Goal: Task Accomplishment & Management: Complete application form

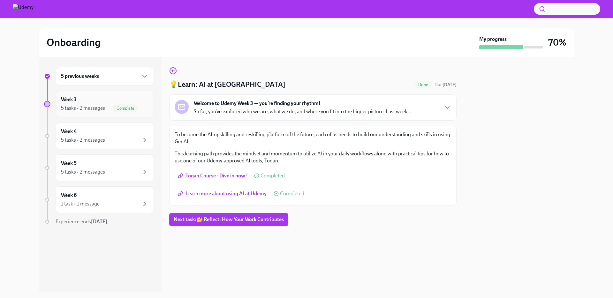
click at [113, 108] on span "Complete" at bounding box center [126, 108] width 26 height 5
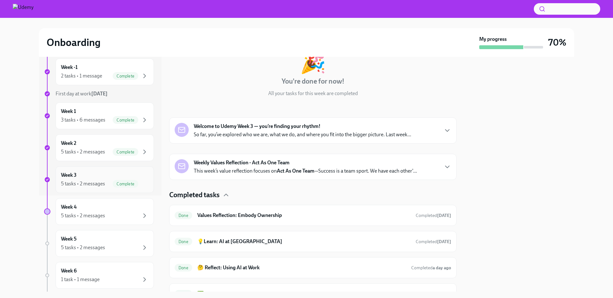
scroll to position [131, 0]
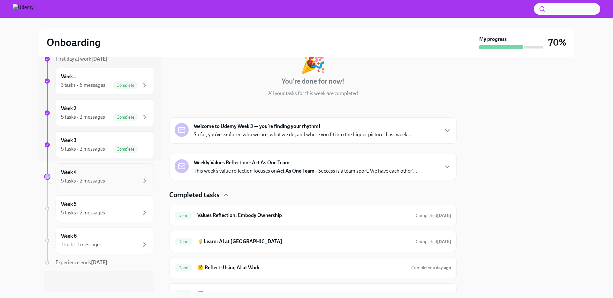
click at [103, 182] on div "5 tasks • 2 messages" at bounding box center [83, 181] width 44 height 7
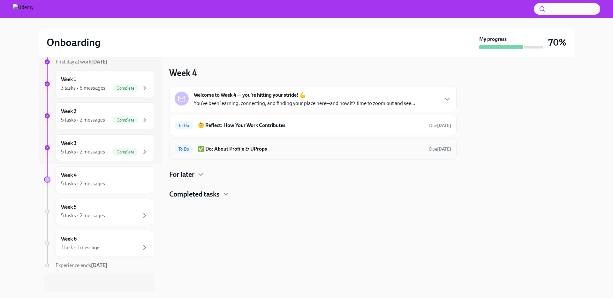
scroll to position [127, 0]
click at [268, 127] on h6 "🤔 Reflect: How Your Work Contributes" at bounding box center [311, 125] width 226 height 7
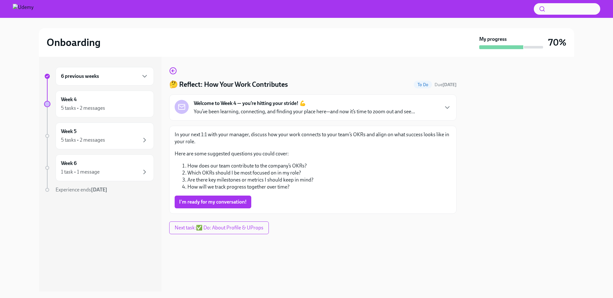
click at [204, 201] on span "I'm ready for my conversation!" at bounding box center [213, 202] width 68 height 6
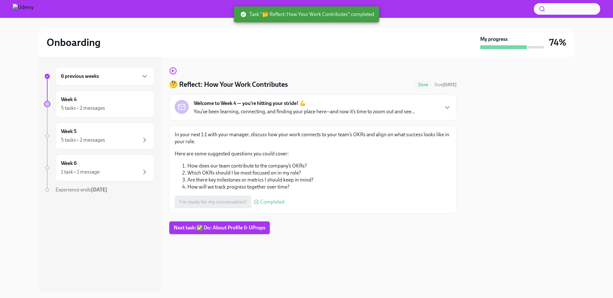
click at [224, 227] on span "Next task : ✅ Do: About Profile & UProps" at bounding box center [220, 228] width 92 height 6
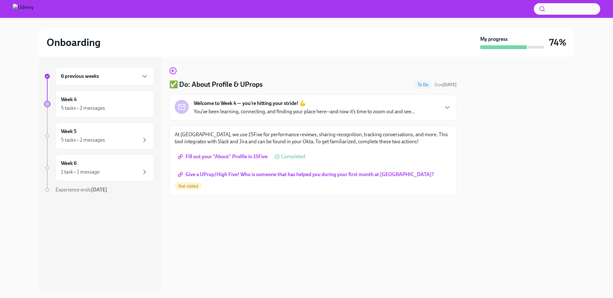
click at [272, 177] on span "Give a UProp/High Five! Who is someone that has helped you during your first mo…" at bounding box center [306, 174] width 255 height 6
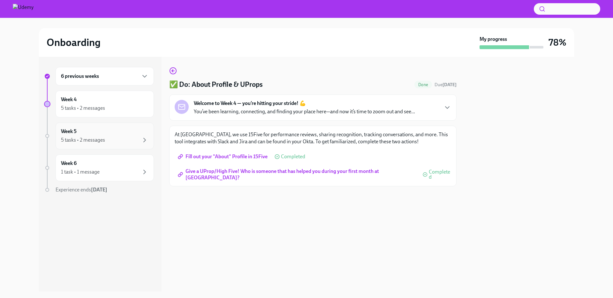
click at [98, 135] on div "Week 5 5 tasks • 2 messages" at bounding box center [105, 136] width 88 height 16
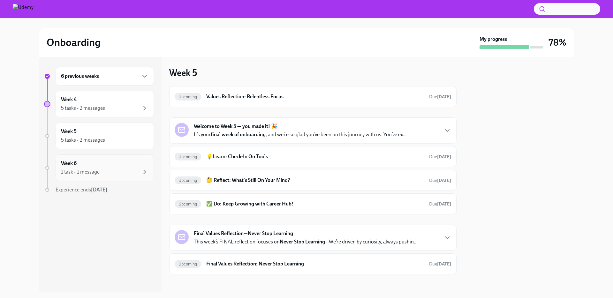
click at [94, 168] on div "Week 6 1 task • 1 message" at bounding box center [105, 168] width 88 height 16
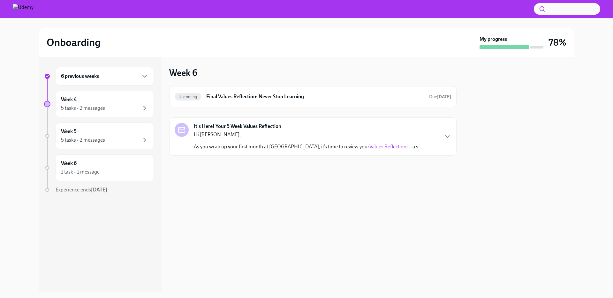
click at [118, 53] on div "Onboarding My progress 78%" at bounding box center [306, 42] width 535 height 29
